Goal: Transaction & Acquisition: Book appointment/travel/reservation

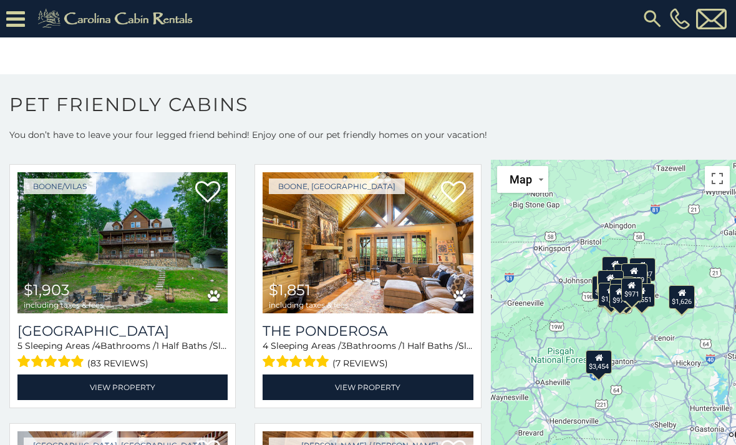
scroll to position [1346, 0]
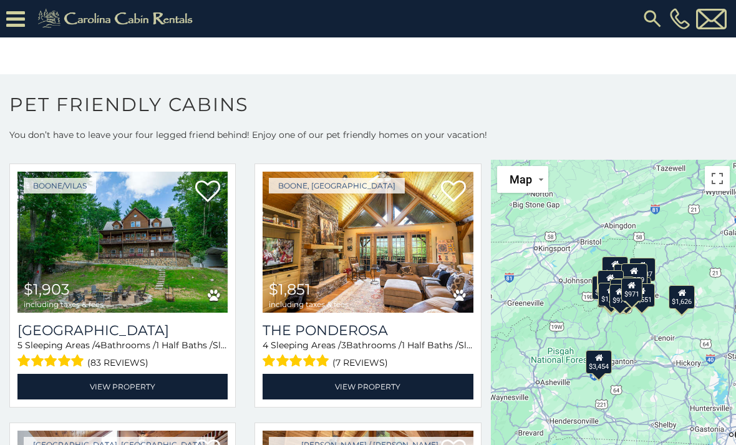
click at [718, 172] on button "Toggle fullscreen view" at bounding box center [717, 178] width 25 height 25
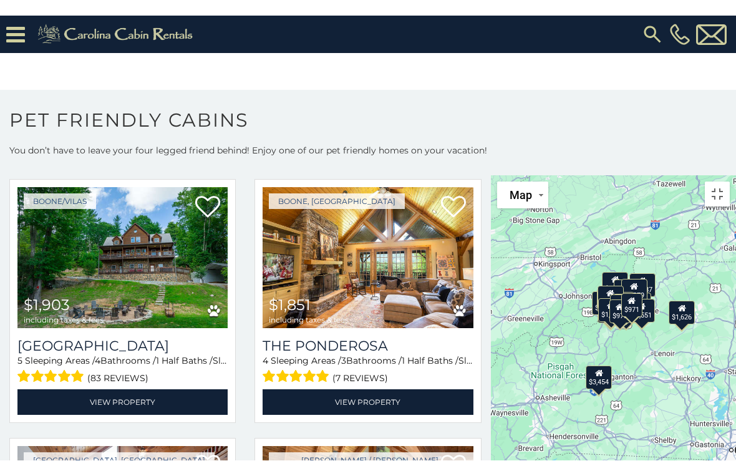
scroll to position [15, 0]
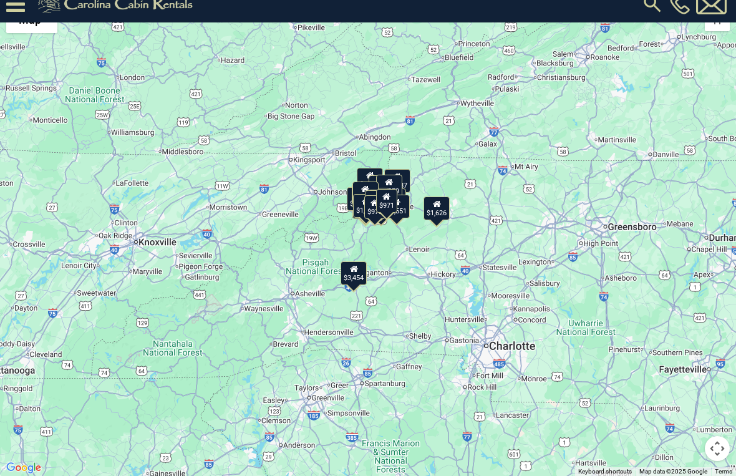
click at [720, 444] on button "Map camera controls" at bounding box center [717, 448] width 25 height 25
click at [687, 387] on button "Zoom in" at bounding box center [685, 386] width 25 height 25
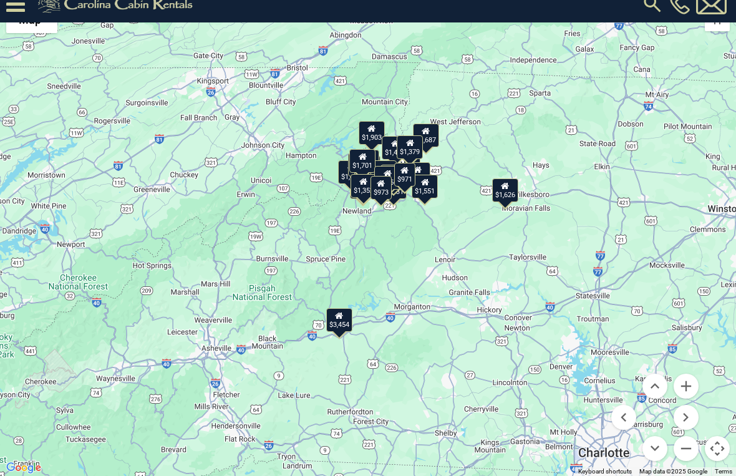
click at [692, 380] on button "Zoom in" at bounding box center [685, 386] width 25 height 25
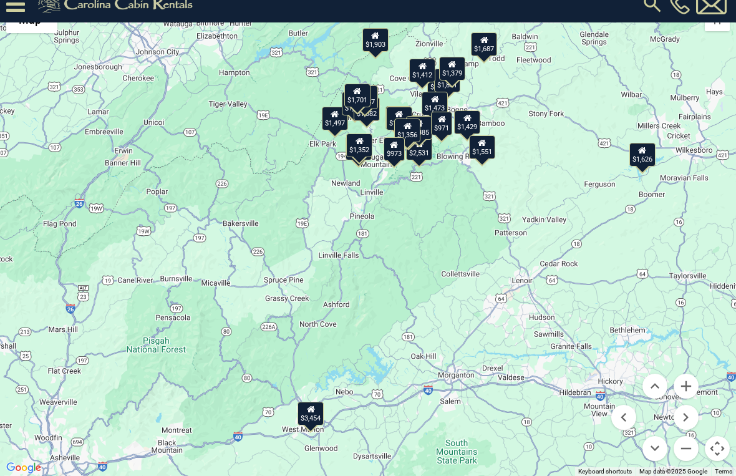
click at [693, 383] on button "Zoom in" at bounding box center [685, 386] width 25 height 25
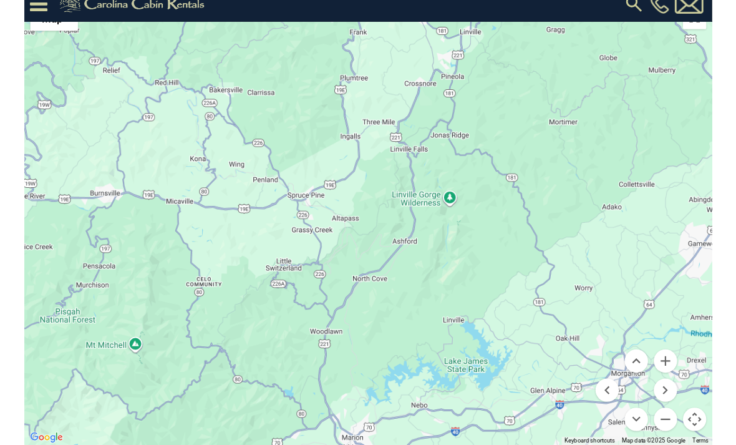
scroll to position [0, 0]
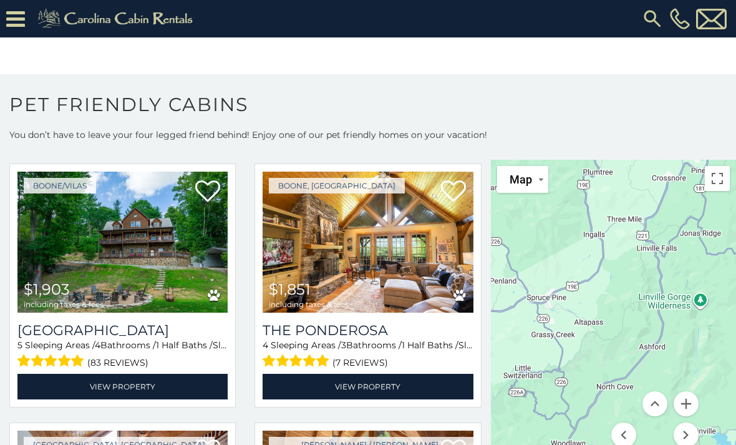
click at [674, 265] on div "$3,454 $1,690 $2,531 $2,027 $2,226 $1,497 $2,096 $1,626 $1,335 $3,535 $1,903 $1…" at bounding box center [613, 327] width 245 height 334
click at [660, 242] on div "$3,454 $1,690 $2,531 $2,027 $2,226 $1,497 $2,096 $1,626 $1,335 $3,535 $1,903 $1…" at bounding box center [613, 327] width 245 height 334
click at [718, 182] on button "Toggle fullscreen view" at bounding box center [717, 178] width 25 height 25
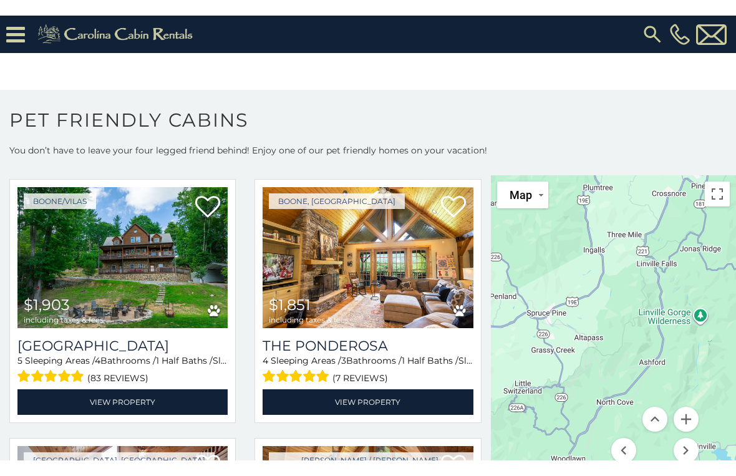
scroll to position [15, 0]
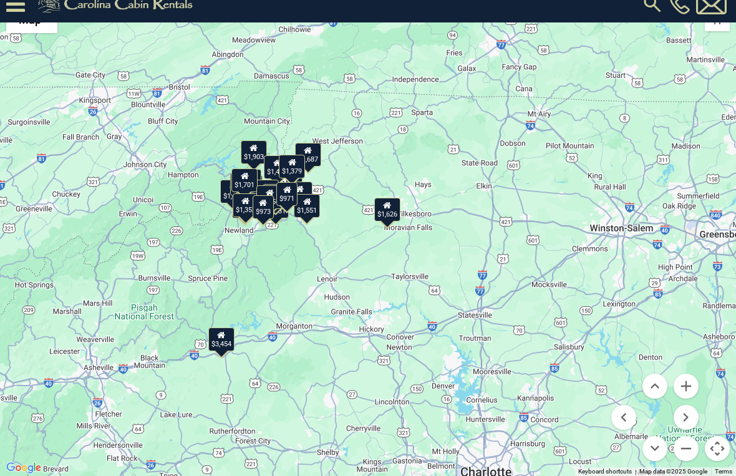
click at [693, 387] on button "Zoom in" at bounding box center [685, 386] width 25 height 25
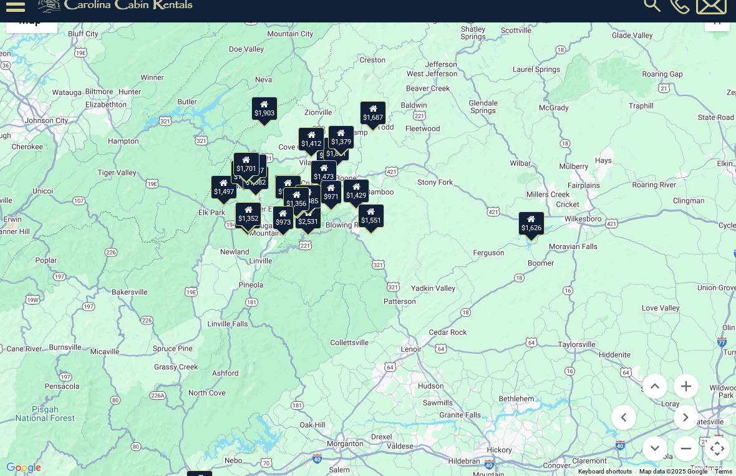
click at [690, 386] on button "Zoom in" at bounding box center [685, 386] width 25 height 25
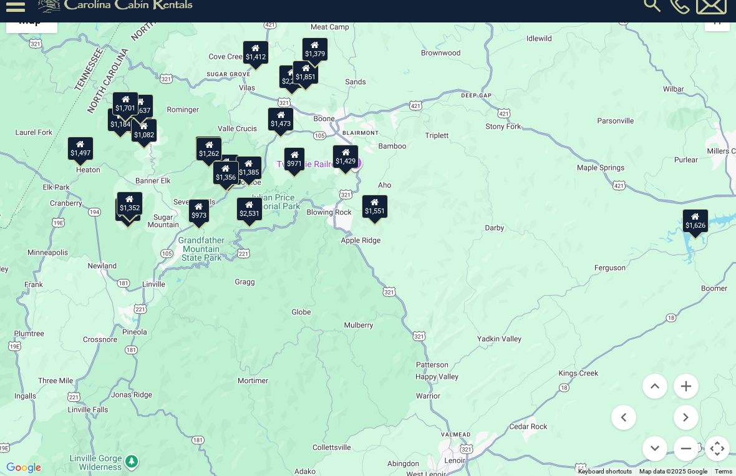
click at [695, 383] on button "Zoom in" at bounding box center [685, 386] width 25 height 25
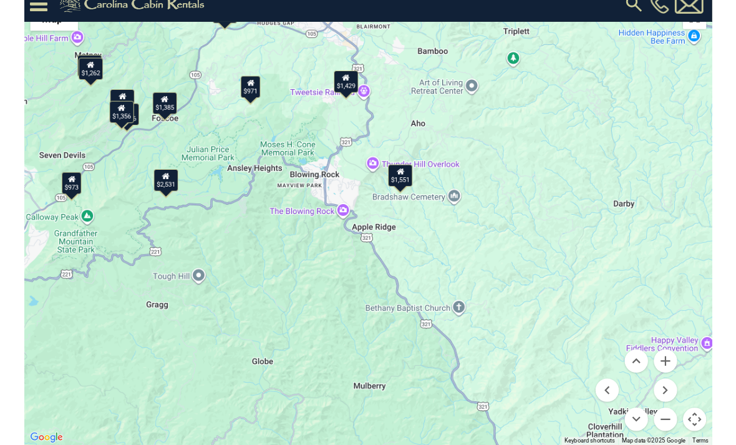
scroll to position [0, 0]
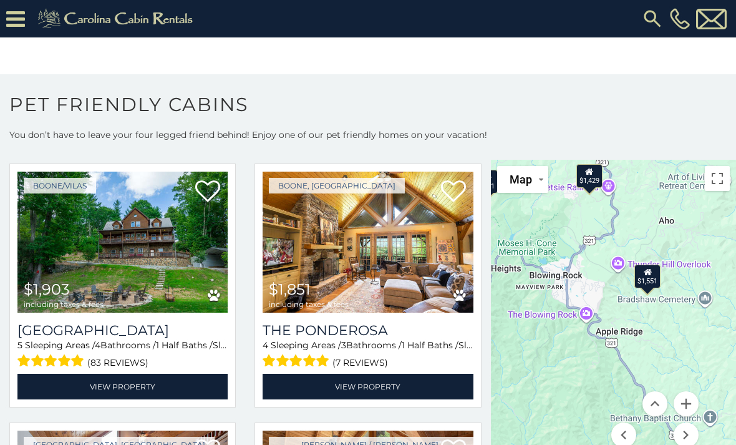
click at [650, 276] on icon at bounding box center [648, 272] width 8 height 9
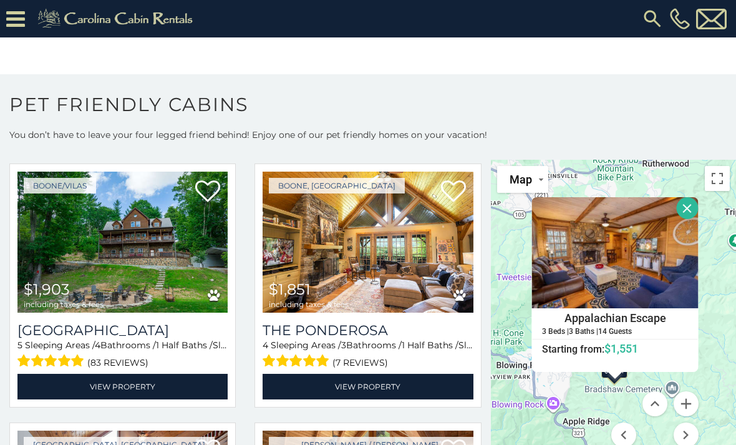
click at [649, 104] on h1 "Pet Friendly Cabins" at bounding box center [368, 111] width 736 height 36
click at [724, 325] on div "$3,454 $1,690 $2,531 $2,027 $2,226 $1,497 $2,096 $1,626 $1,335 $3,535 $1,903 $1…" at bounding box center [613, 327] width 245 height 334
click at [684, 215] on button "Close" at bounding box center [688, 208] width 22 height 22
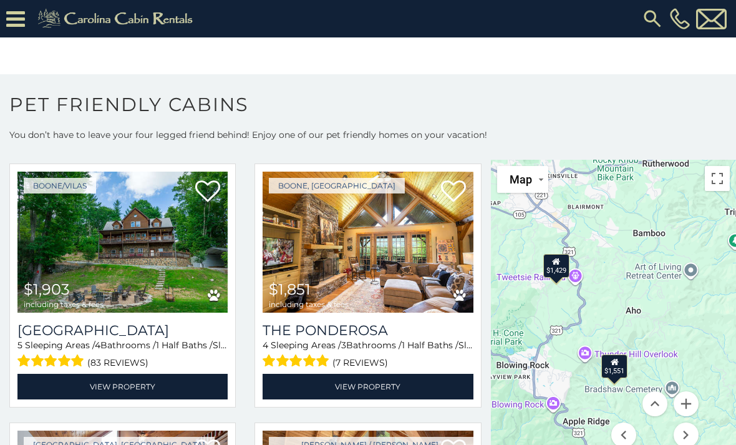
click at [641, 299] on div "$3,454 $1,690 $2,531 $2,027 $2,226 $1,497 $2,096 $1,626 $1,335 $3,535 $1,903 $1…" at bounding box center [613, 327] width 245 height 334
click at [646, 108] on h1 "Pet Friendly Cabins" at bounding box center [368, 111] width 736 height 36
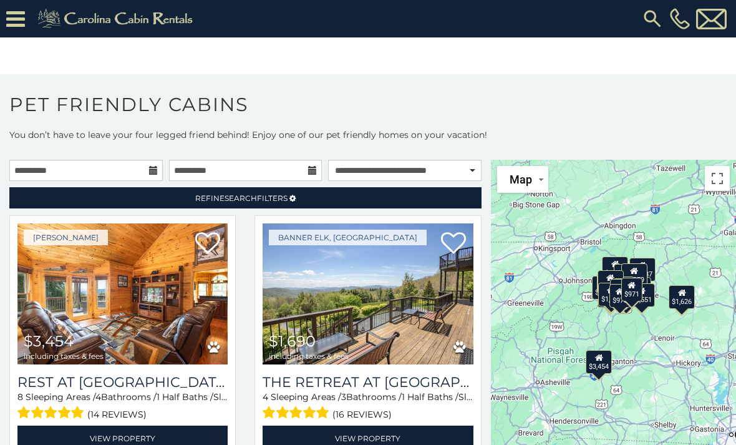
click at [721, 179] on button "Toggle fullscreen view" at bounding box center [717, 178] width 25 height 25
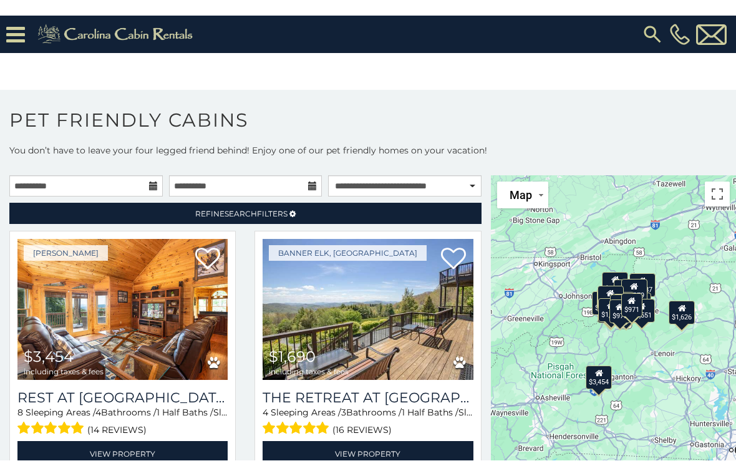
scroll to position [15, 0]
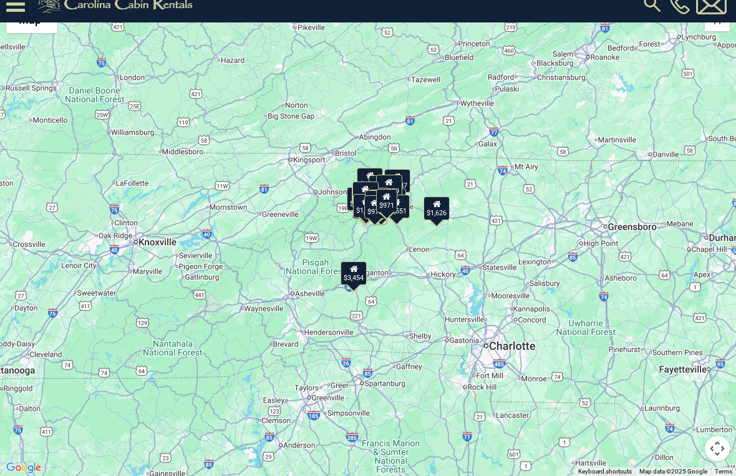
click at [720, 443] on button "Map camera controls" at bounding box center [717, 448] width 25 height 25
click at [688, 382] on button "Zoom in" at bounding box center [685, 386] width 25 height 25
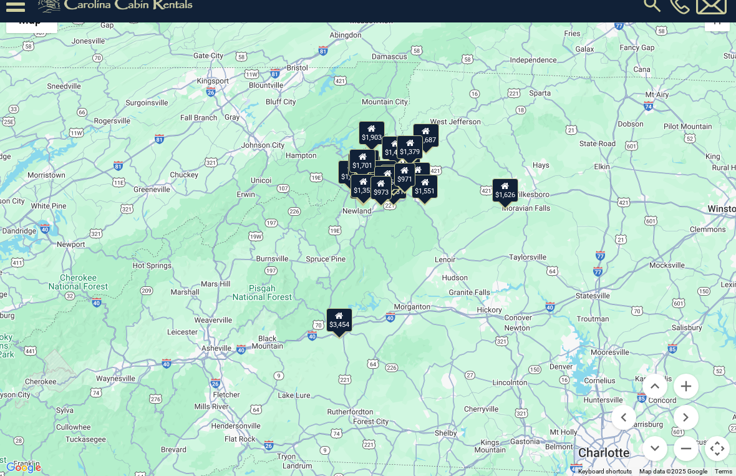
click at [694, 381] on button "Zoom in" at bounding box center [685, 386] width 25 height 25
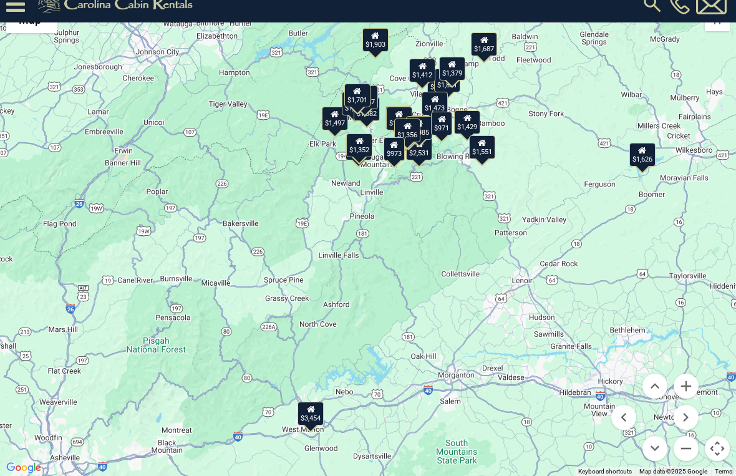
click at [695, 383] on button "Zoom in" at bounding box center [685, 386] width 25 height 25
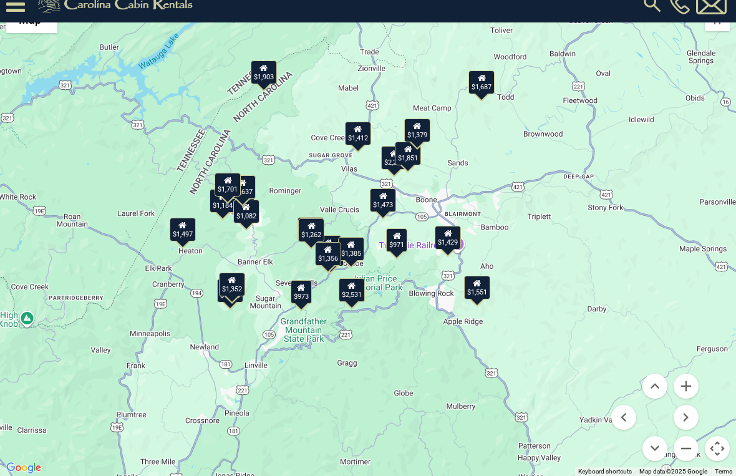
click at [688, 384] on button "Zoom in" at bounding box center [685, 386] width 25 height 25
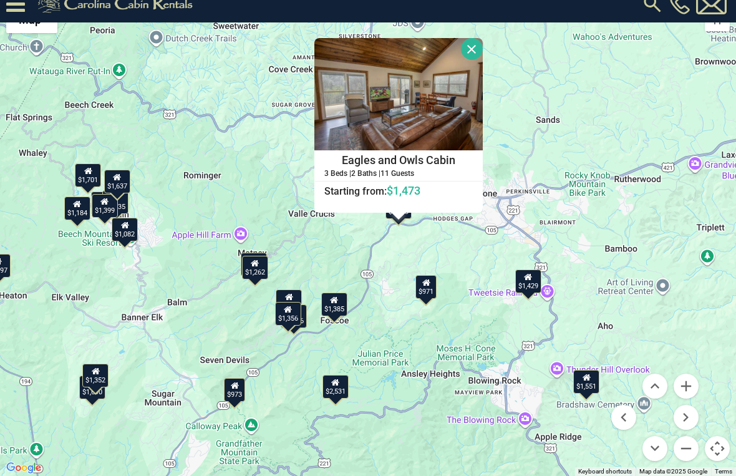
click at [483, 56] on button "Close" at bounding box center [472, 49] width 22 height 22
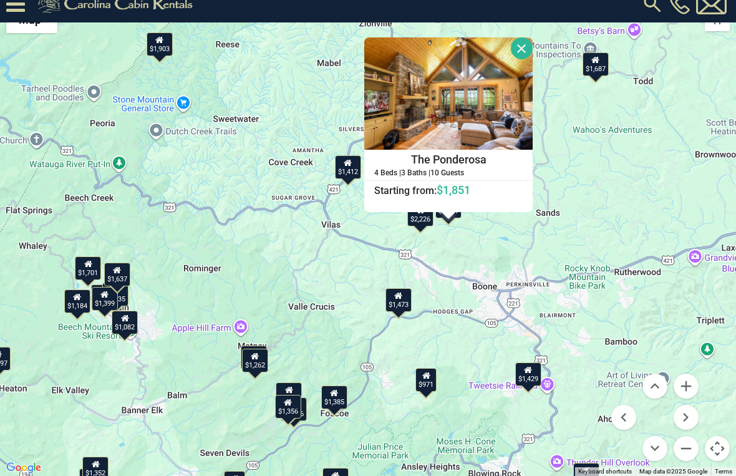
click at [533, 53] on button "Close" at bounding box center [522, 48] width 22 height 22
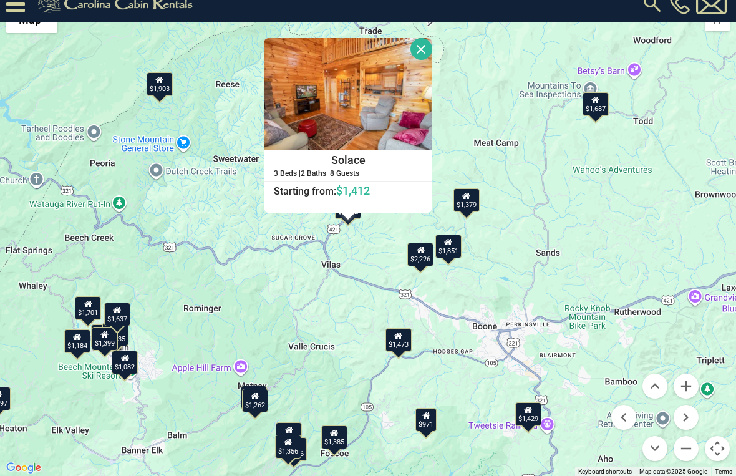
click at [432, 56] on button "Close" at bounding box center [421, 49] width 22 height 22
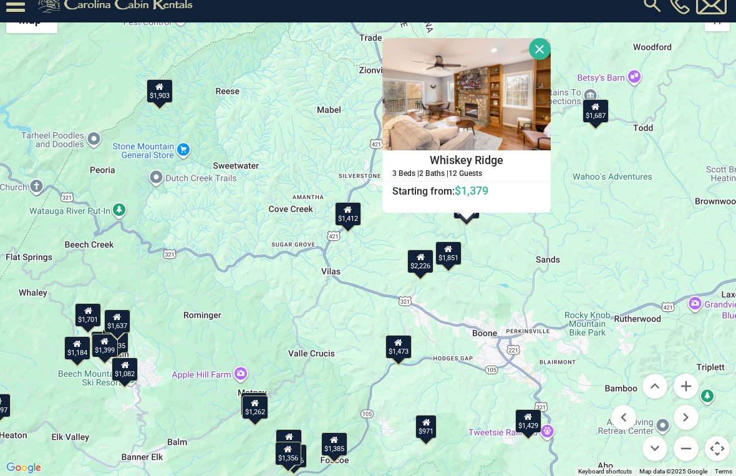
click at [551, 47] on button "Close" at bounding box center [540, 49] width 22 height 22
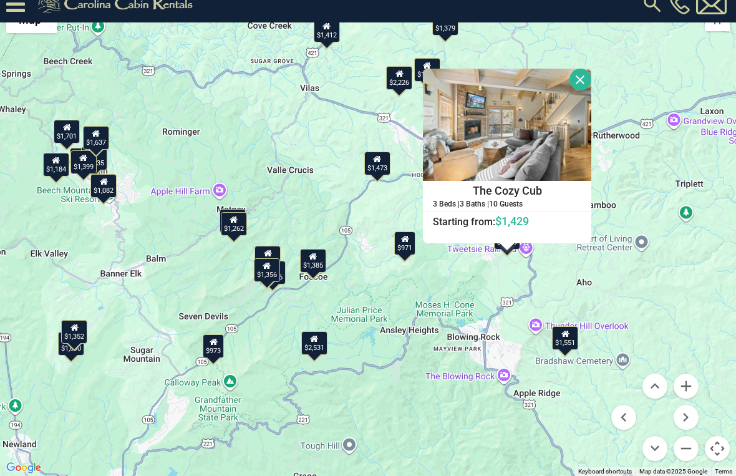
click at [591, 84] on button "Close" at bounding box center [580, 80] width 22 height 22
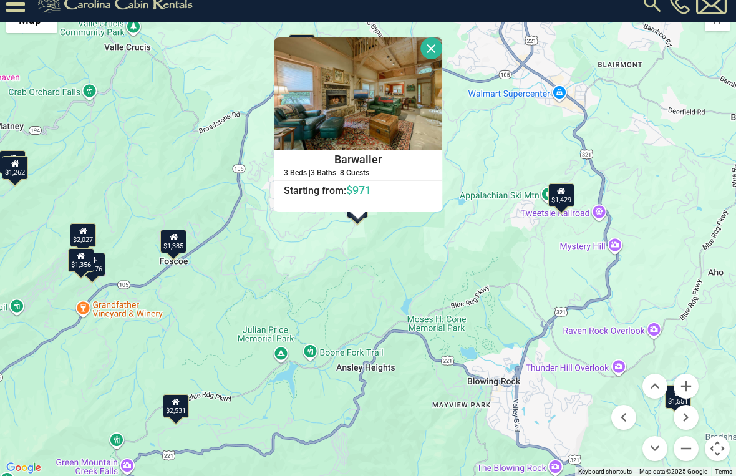
click at [442, 52] on button "Close" at bounding box center [431, 48] width 22 height 22
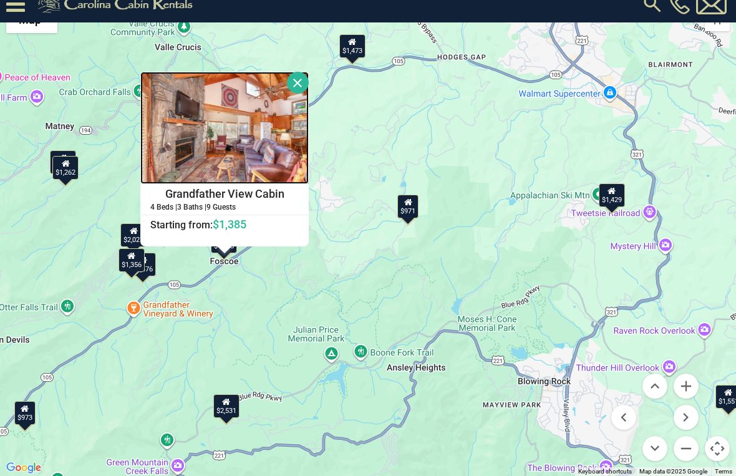
click at [275, 132] on img at bounding box center [224, 128] width 168 height 112
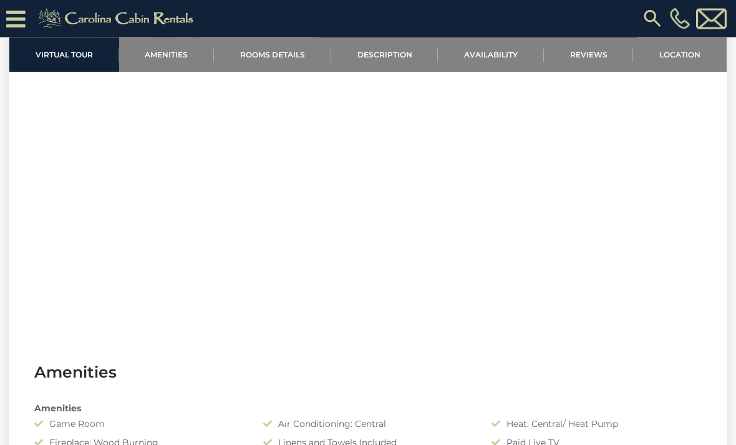
scroll to position [535, 0]
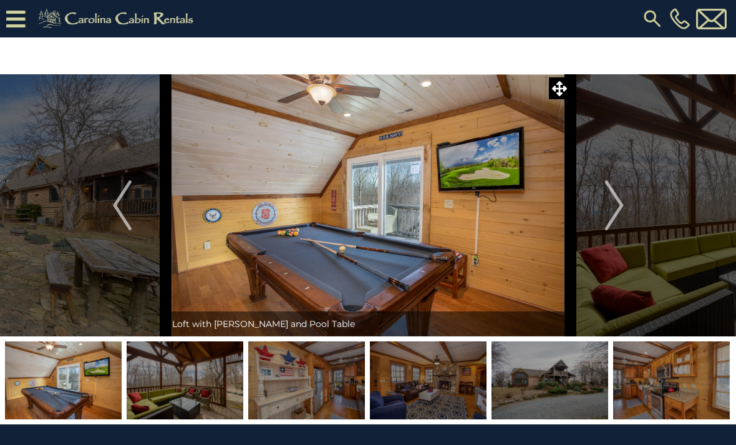
click at [607, 210] on img "Next" at bounding box center [613, 205] width 19 height 50
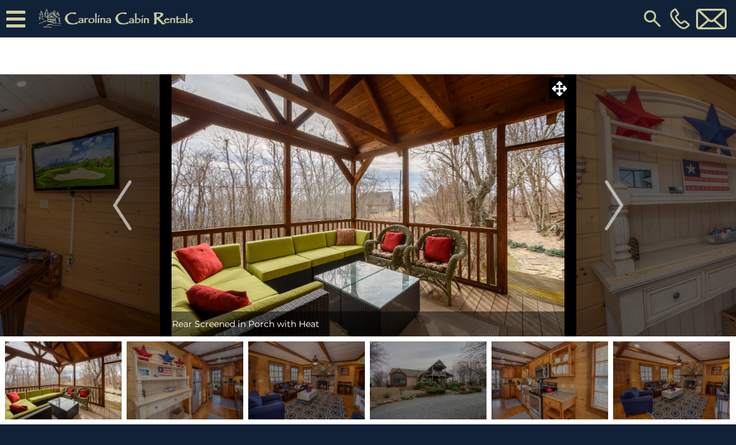
click at [622, 211] on img "Next" at bounding box center [613, 205] width 19 height 50
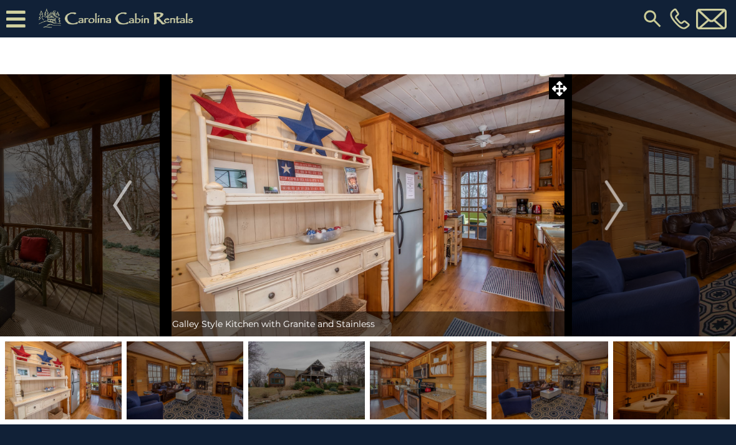
click at [622, 214] on img "Next" at bounding box center [613, 205] width 19 height 50
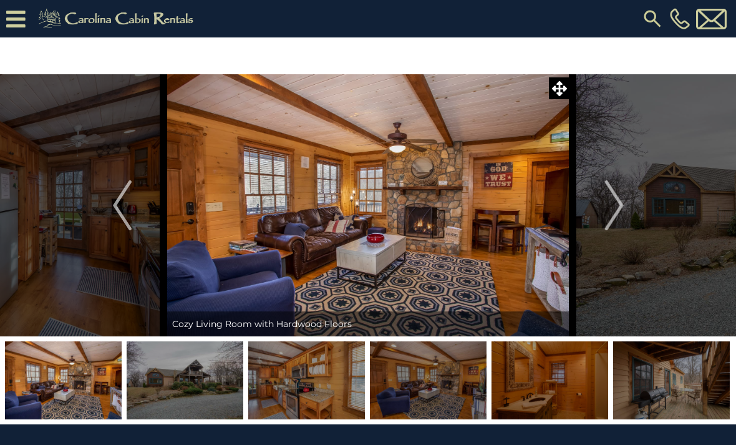
click at [622, 215] on img "Next" at bounding box center [613, 205] width 19 height 50
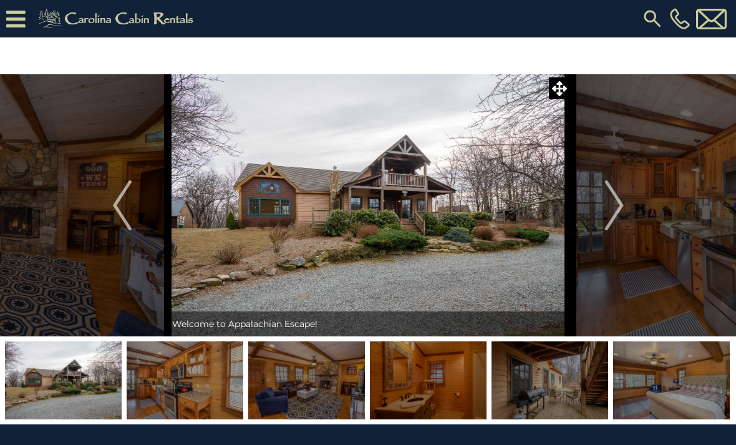
click at [626, 215] on button "Next" at bounding box center [614, 205] width 87 height 262
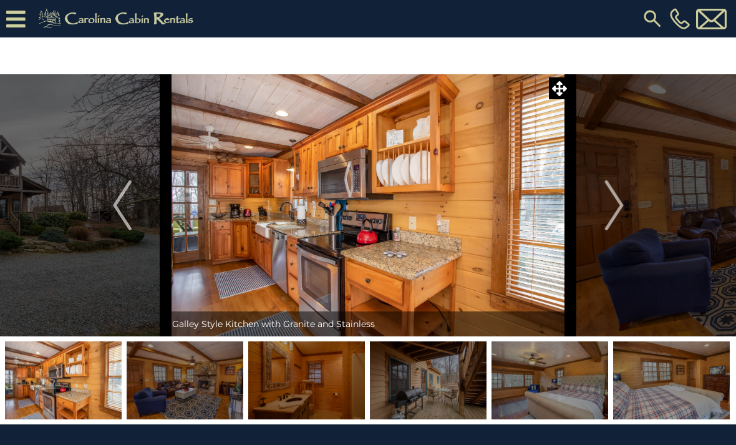
click at [623, 218] on img "Next" at bounding box center [613, 205] width 19 height 50
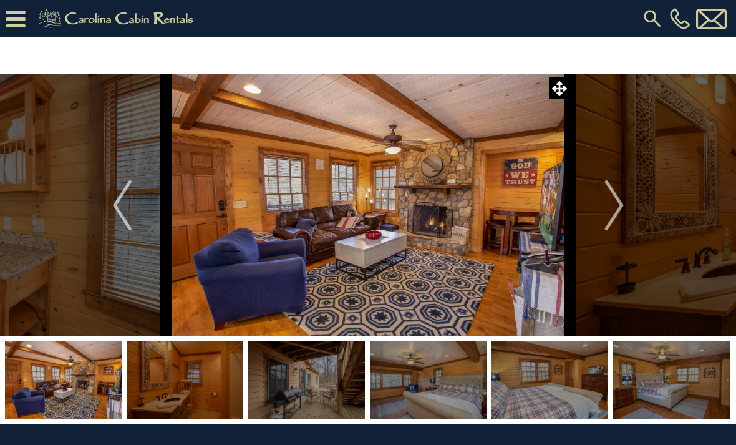
click at [623, 217] on img "Next" at bounding box center [613, 205] width 19 height 50
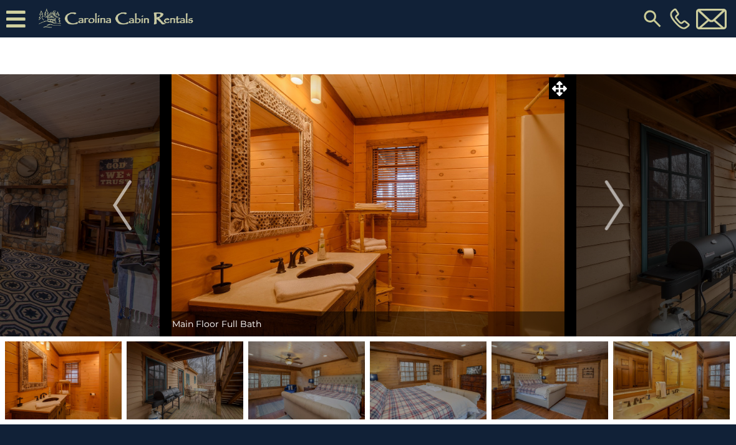
click at [626, 218] on button "Next" at bounding box center [614, 205] width 87 height 262
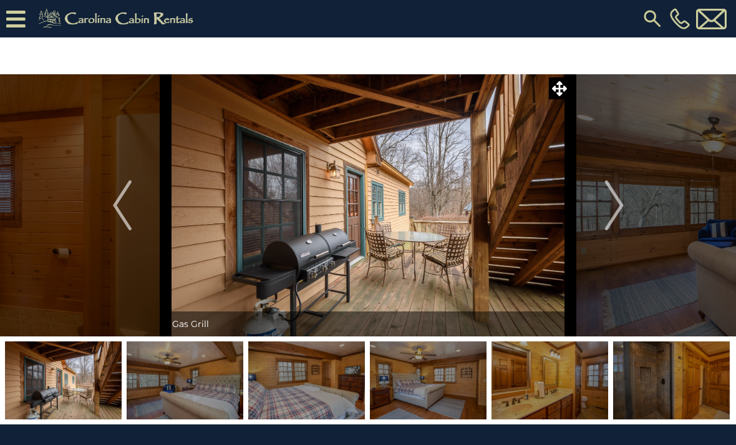
click at [626, 220] on button "Next" at bounding box center [614, 205] width 87 height 262
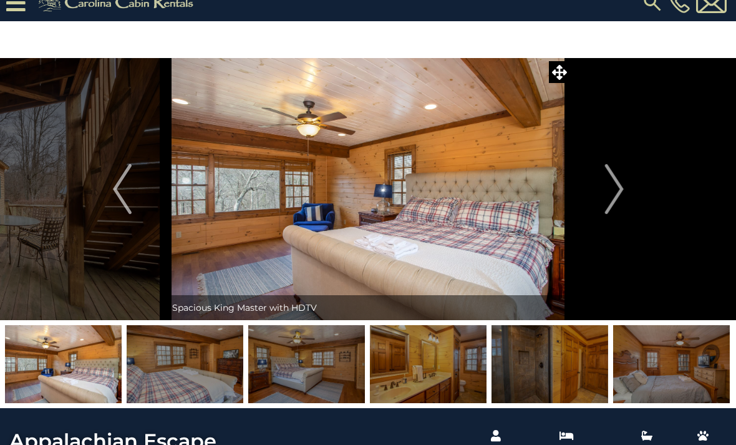
scroll to position [19, 0]
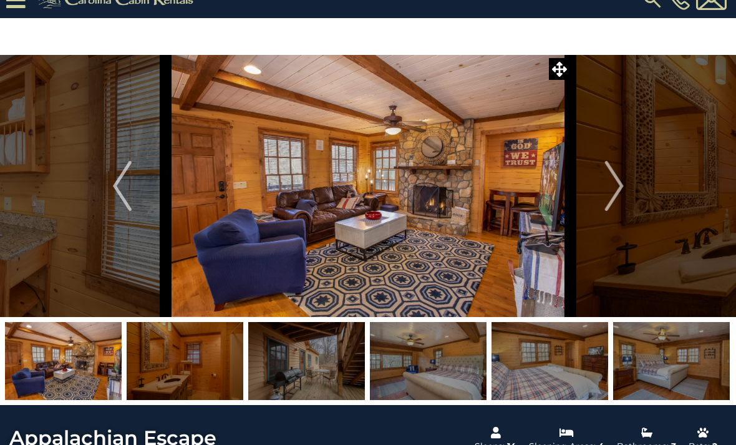
click at [559, 76] on icon at bounding box center [559, 69] width 15 height 15
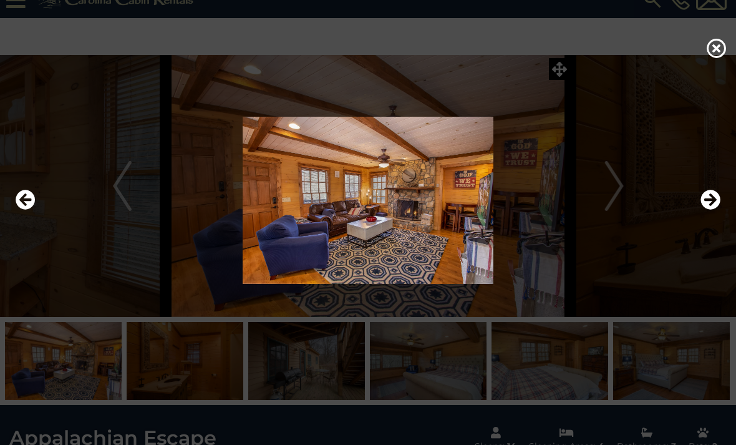
click at [715, 210] on icon "Next" at bounding box center [710, 200] width 20 height 20
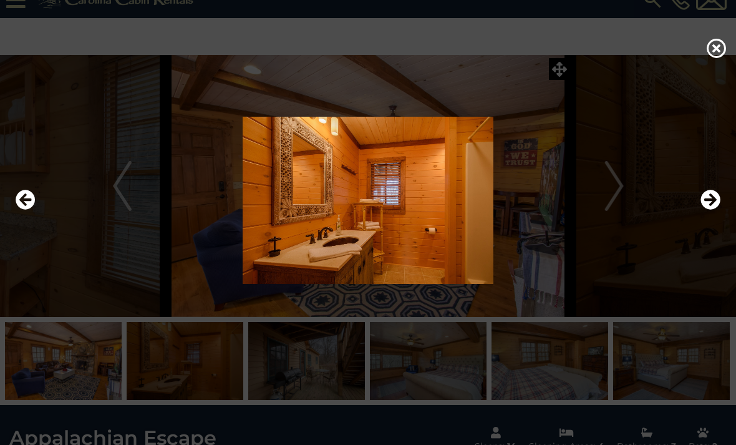
click at [621, 194] on img at bounding box center [367, 200] width 711 height 167
click at [710, 210] on icon "Next" at bounding box center [710, 200] width 20 height 20
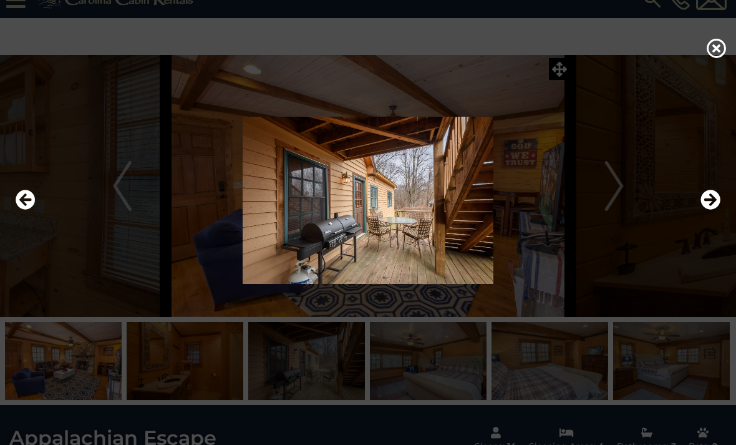
click at [713, 210] on icon "Next" at bounding box center [710, 200] width 20 height 20
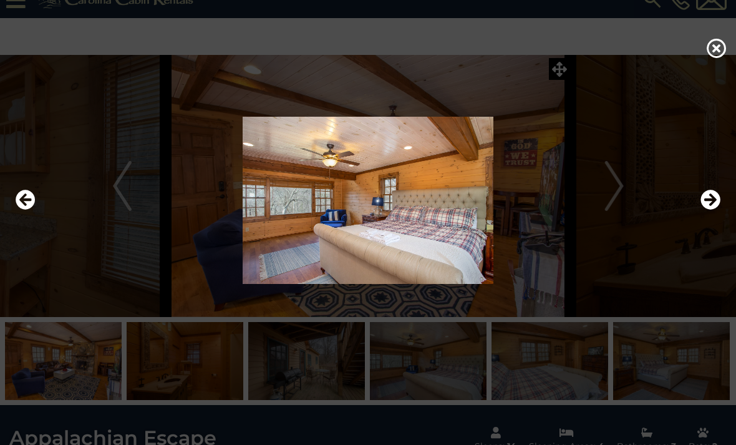
click at [714, 210] on icon "Next" at bounding box center [710, 200] width 20 height 20
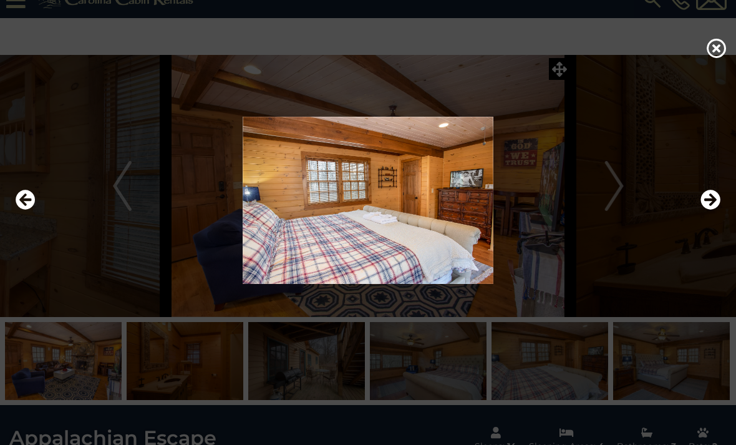
click at [711, 210] on icon "Next" at bounding box center [710, 200] width 20 height 20
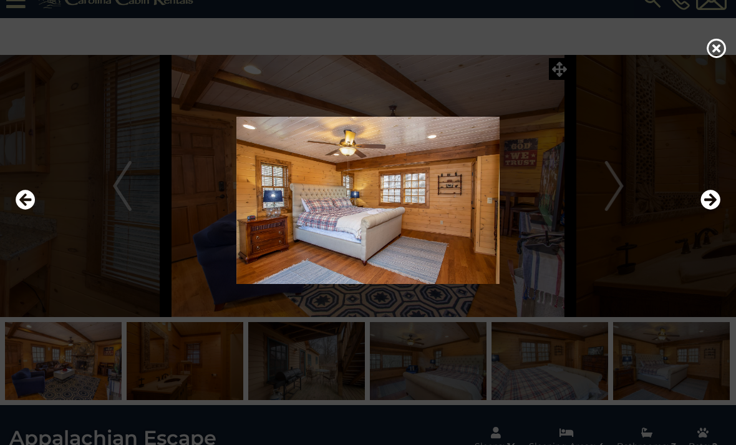
click at [717, 210] on icon "Next" at bounding box center [710, 200] width 20 height 20
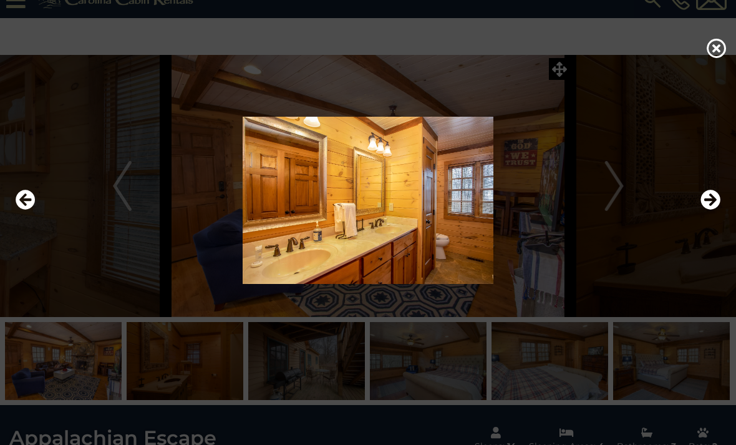
click at [717, 210] on icon "Next" at bounding box center [710, 200] width 20 height 20
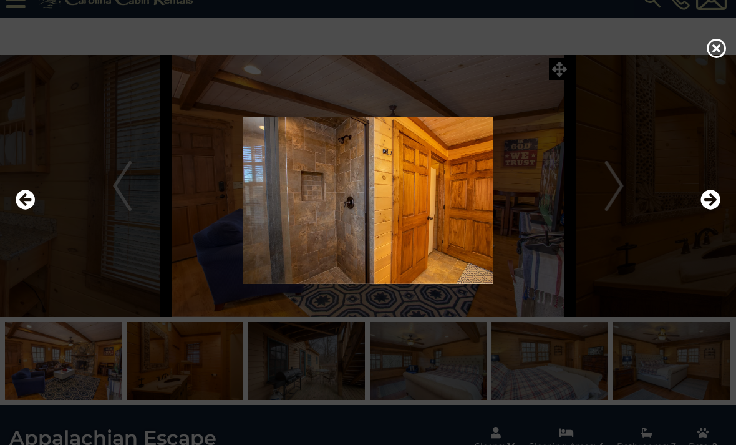
click at [718, 210] on icon "Next" at bounding box center [710, 200] width 20 height 20
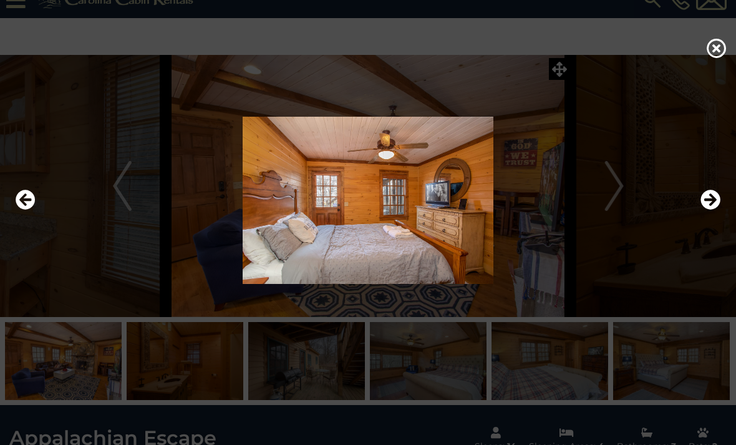
click at [718, 210] on icon "Next" at bounding box center [710, 200] width 20 height 20
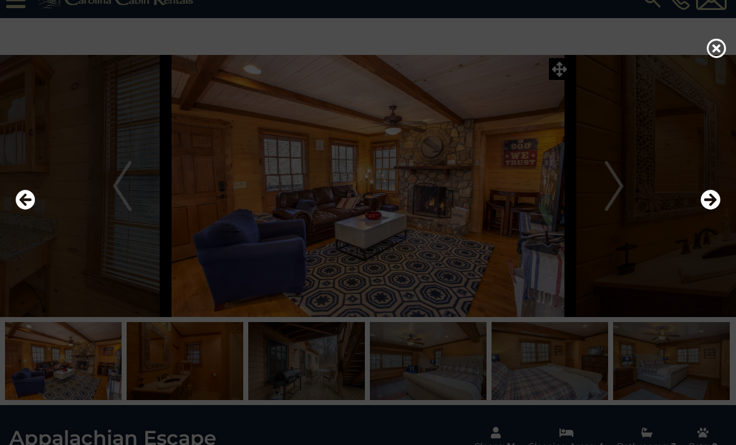
click at [718, 210] on icon "Next" at bounding box center [710, 200] width 20 height 20
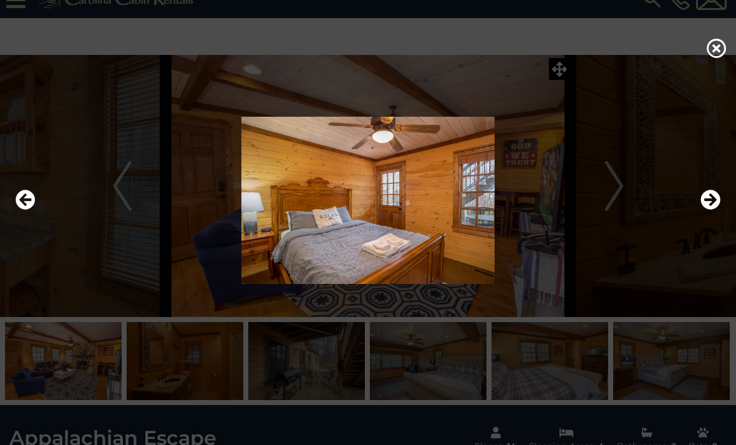
click at [718, 210] on icon "Next" at bounding box center [710, 200] width 20 height 20
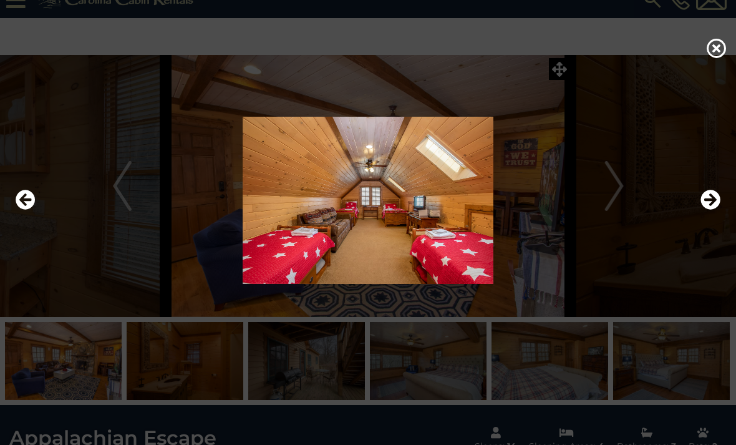
click at [720, 211] on img at bounding box center [367, 200] width 711 height 167
click at [708, 210] on icon "Next" at bounding box center [710, 200] width 20 height 20
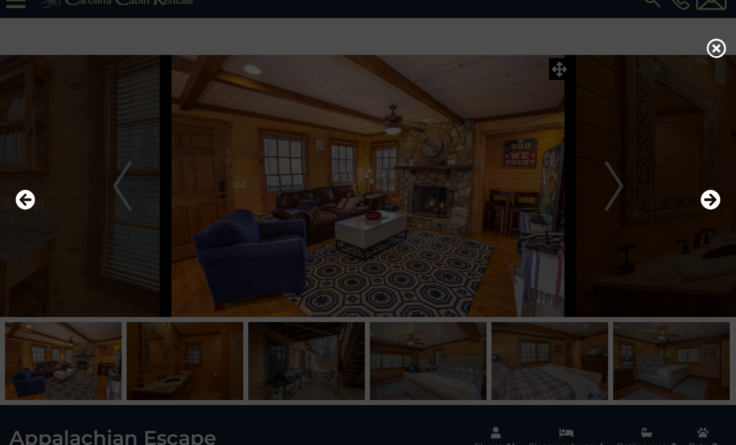
click at [716, 210] on icon "Next" at bounding box center [710, 200] width 20 height 20
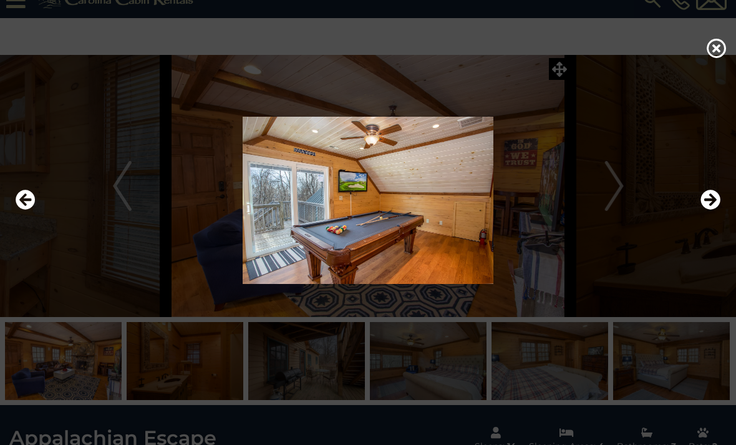
click at [717, 210] on icon "Next" at bounding box center [710, 200] width 20 height 20
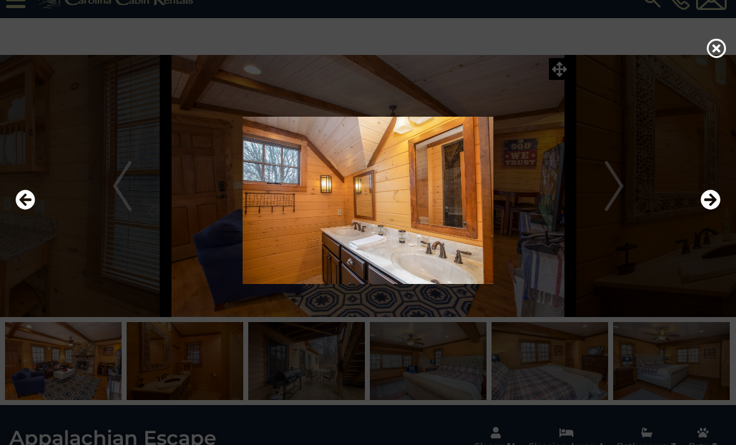
click at [718, 210] on icon "Next" at bounding box center [710, 200] width 20 height 20
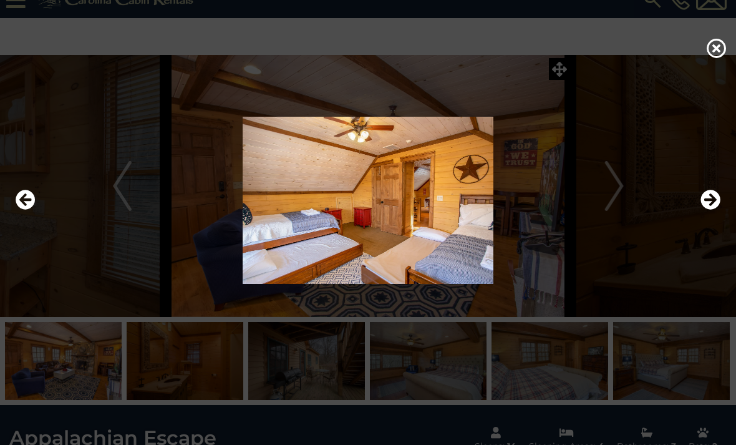
click at [719, 210] on icon "Next" at bounding box center [710, 200] width 20 height 20
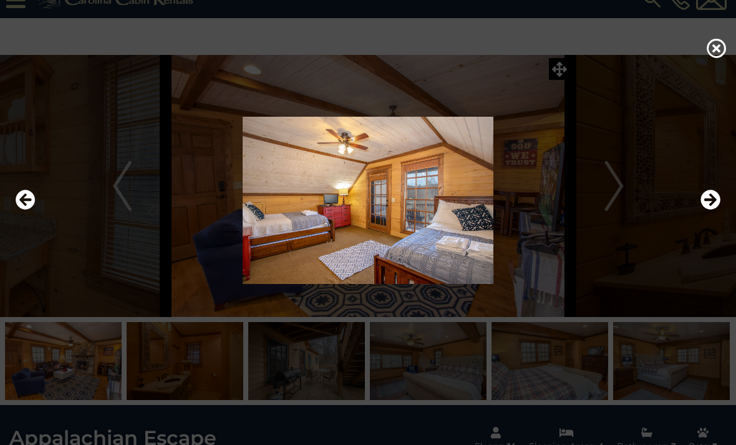
click at [718, 210] on icon "Next" at bounding box center [710, 200] width 20 height 20
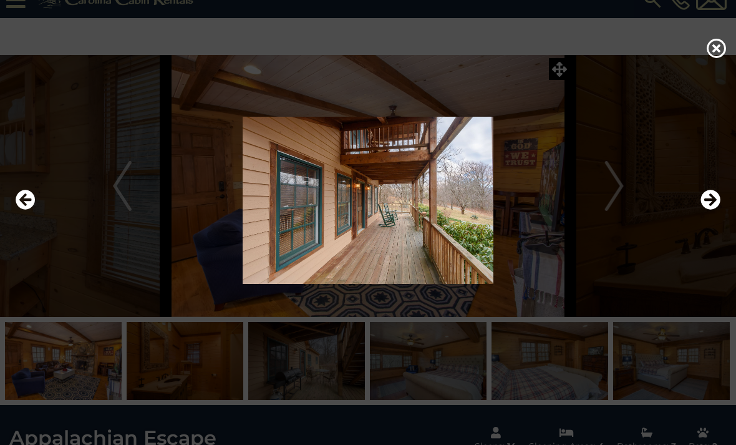
click at [720, 210] on icon "Next" at bounding box center [710, 200] width 20 height 20
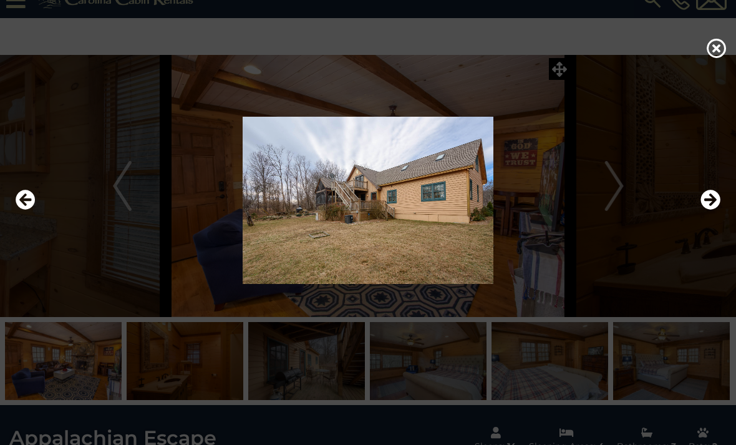
click at [554, 79] on div at bounding box center [367, 200] width 717 height 267
click at [559, 76] on div at bounding box center [367, 200] width 717 height 267
click at [569, 72] on div at bounding box center [367, 200] width 717 height 267
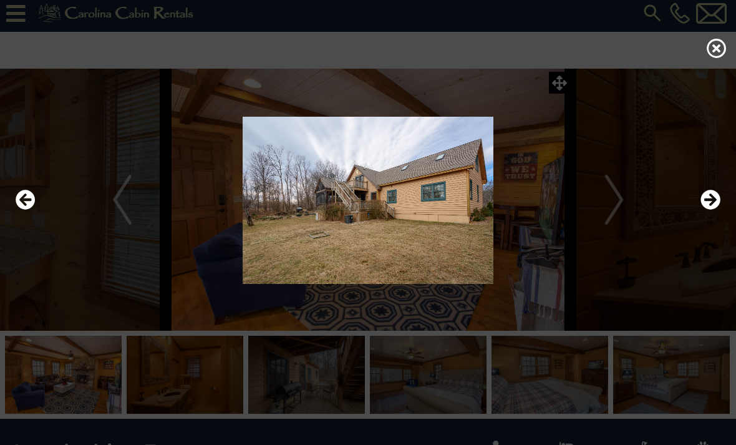
click at [708, 210] on icon "Next" at bounding box center [710, 200] width 20 height 20
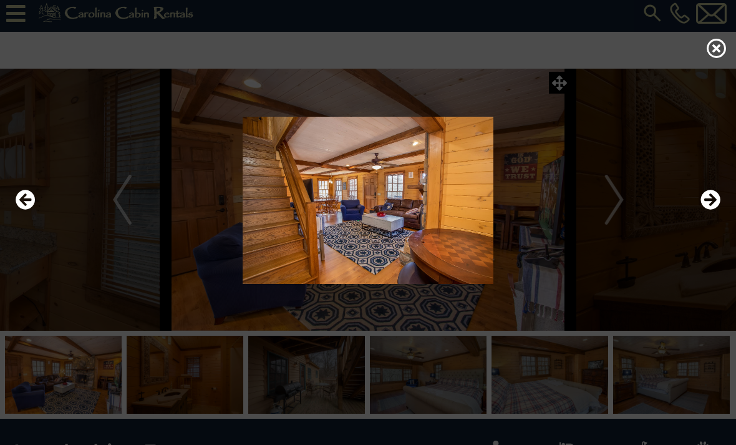
click at [712, 210] on icon "Next" at bounding box center [710, 200] width 20 height 20
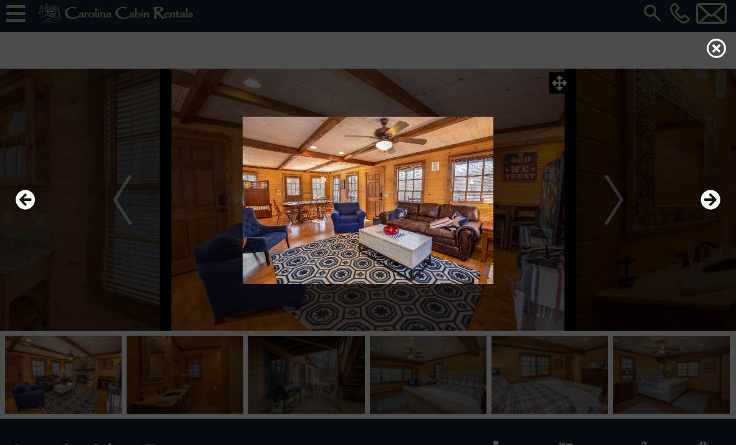
click at [714, 210] on icon "Next" at bounding box center [710, 200] width 20 height 20
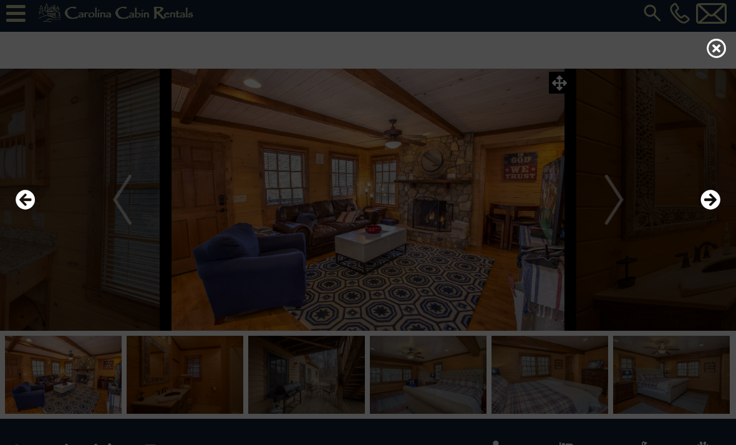
click at [718, 210] on icon "Next" at bounding box center [710, 200] width 20 height 20
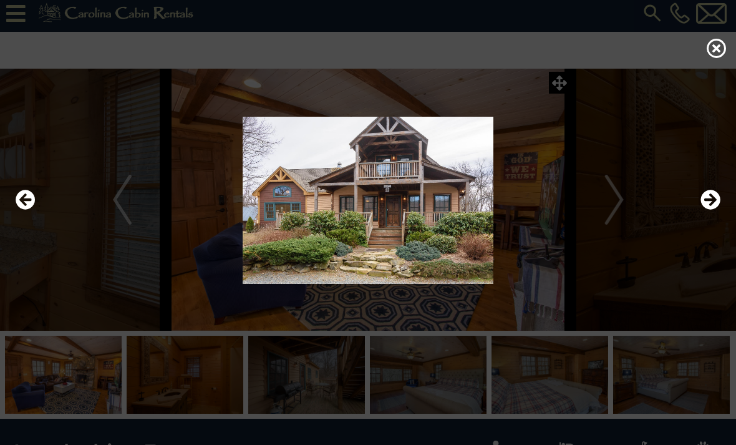
click at [711, 210] on icon "Next" at bounding box center [710, 200] width 20 height 20
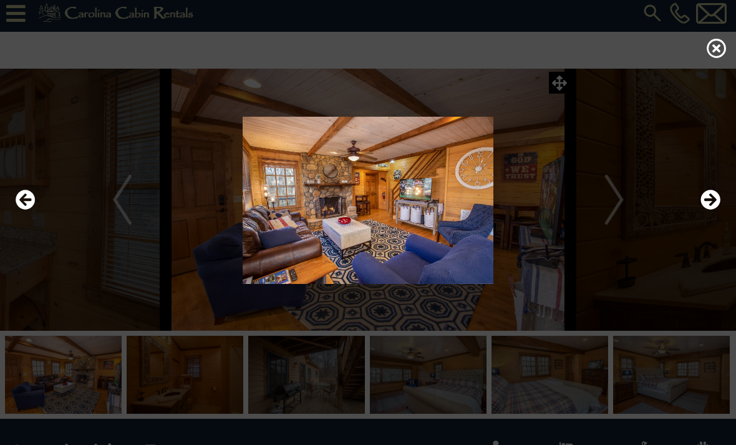
click at [718, 210] on icon "Next" at bounding box center [710, 200] width 20 height 20
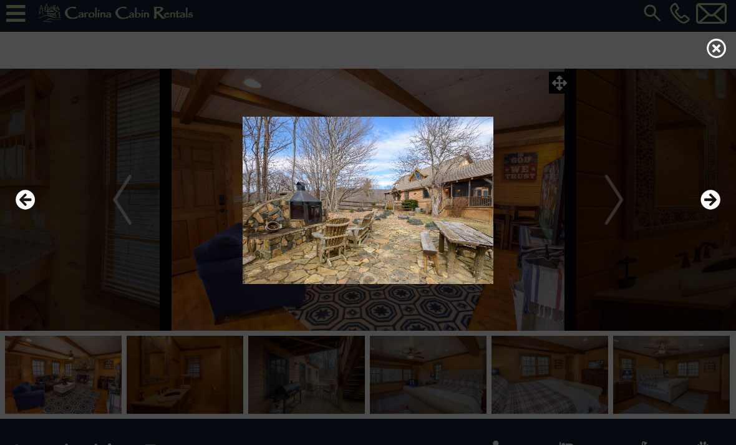
click at [711, 210] on icon "Next" at bounding box center [710, 200] width 20 height 20
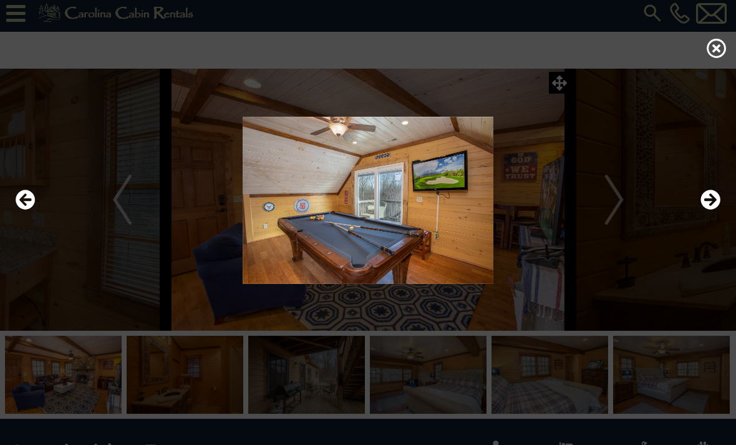
click at [712, 210] on icon "Next" at bounding box center [710, 200] width 20 height 20
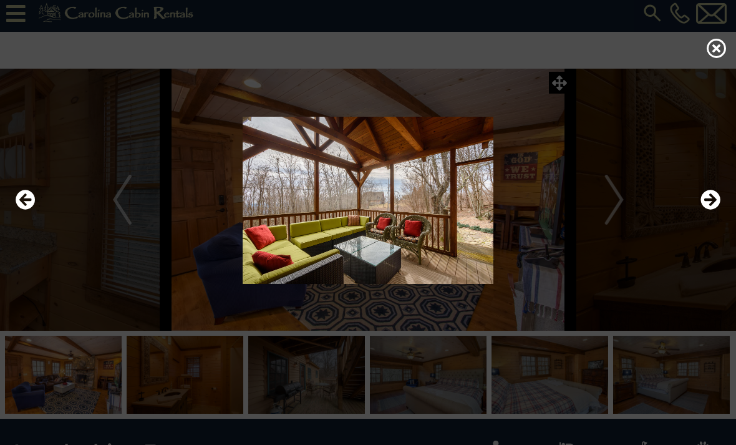
click at [708, 210] on icon "Next" at bounding box center [710, 200] width 20 height 20
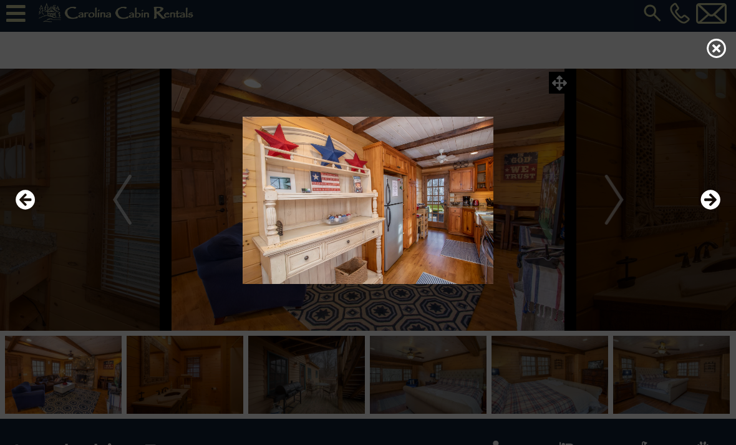
click at [710, 210] on icon "Next" at bounding box center [710, 200] width 20 height 20
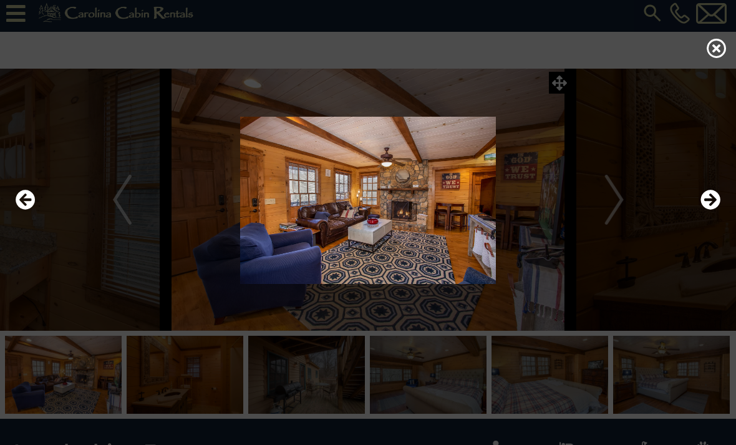
click at [712, 210] on icon "Next" at bounding box center [710, 200] width 20 height 20
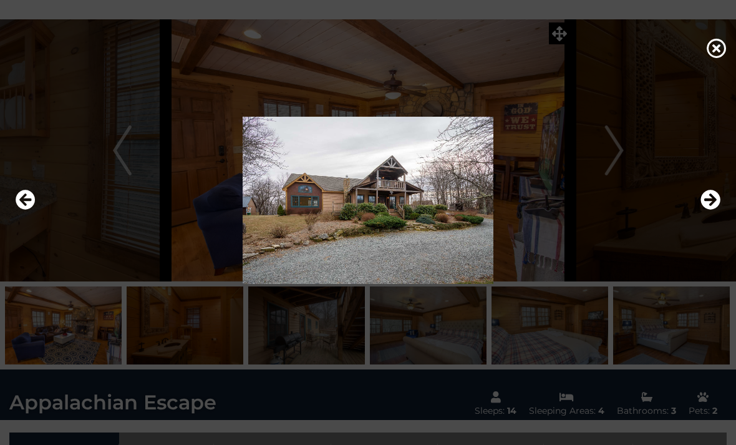
scroll to position [0, 0]
